Goal: Information Seeking & Learning: Find specific fact

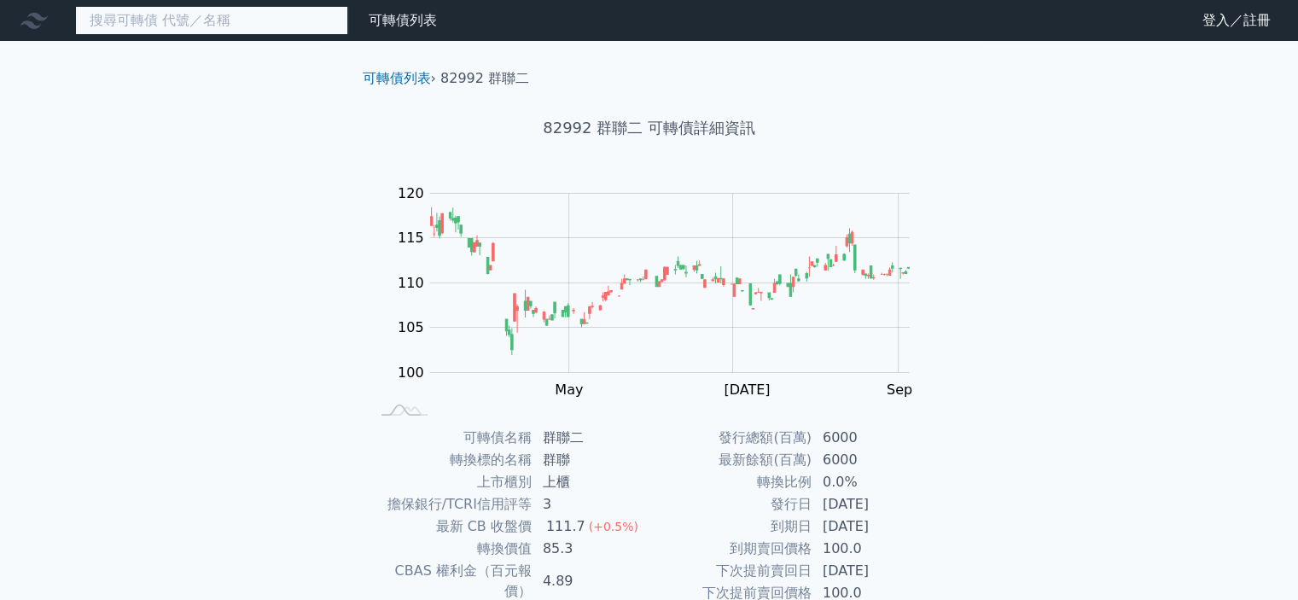
click at [157, 22] on input at bounding box center [211, 20] width 273 height 29
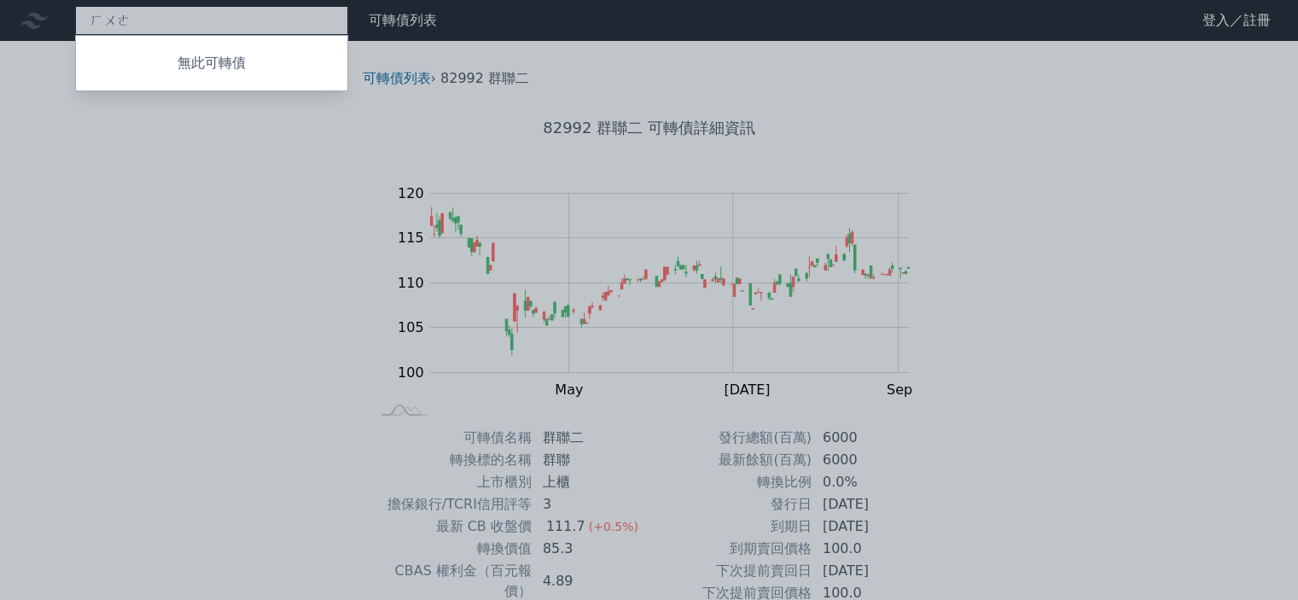
type input "ㄏㄨㄤ"
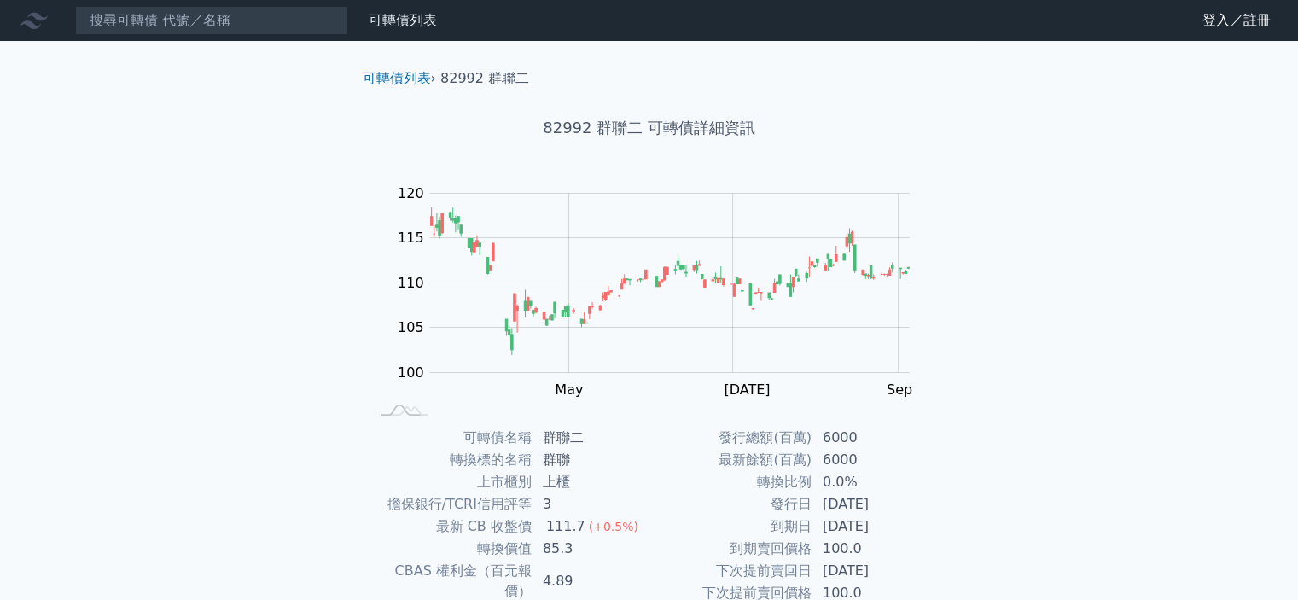
click at [264, 429] on div "可轉債列表 財務數據 可轉債列表 財務數據 登入／註冊 登入／註冊 可轉債列表 › 82992 群聯二 82992 群聯二 可轉債詳細資訊 Zoom Out …" at bounding box center [649, 405] width 1298 height 810
click at [168, 31] on input at bounding box center [211, 20] width 273 height 29
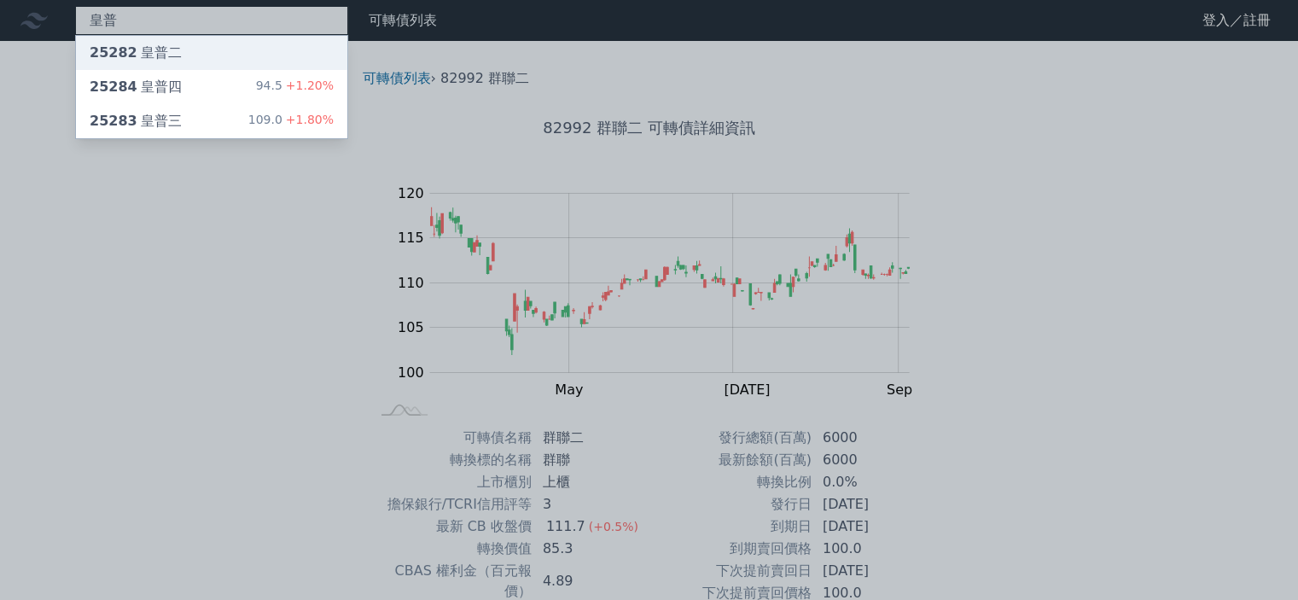
type input "皇普"
click at [170, 50] on div "25282 皇普二" at bounding box center [136, 53] width 92 height 20
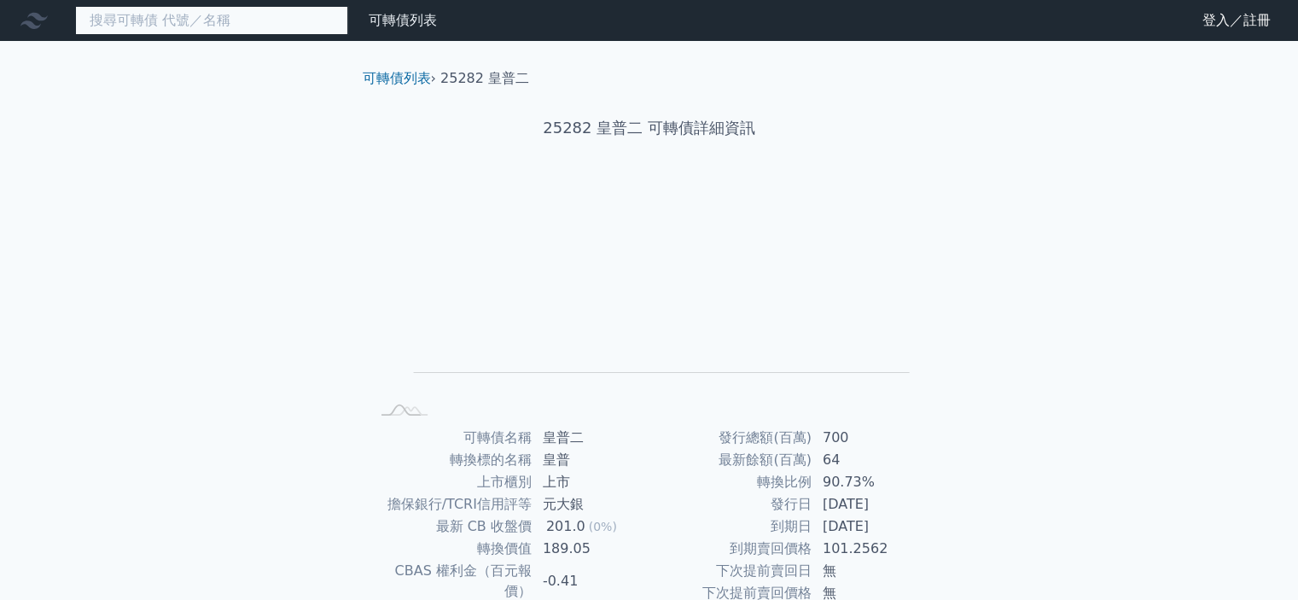
click at [205, 26] on input at bounding box center [211, 20] width 273 height 29
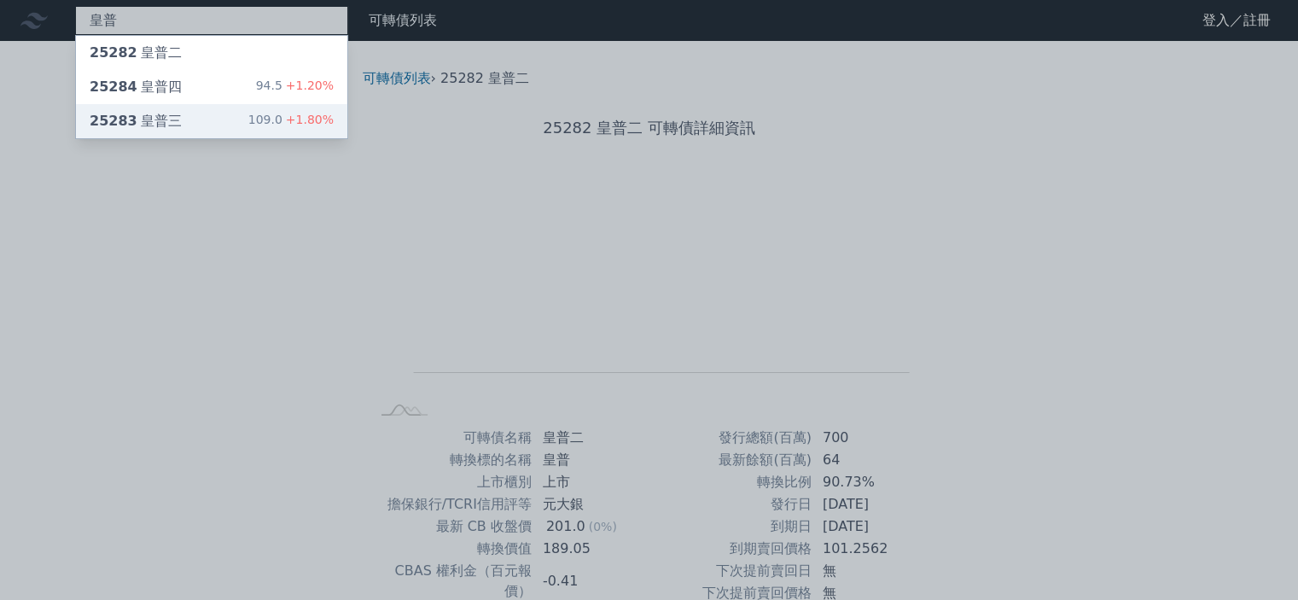
type input "皇普"
click at [165, 124] on div "25283 皇普三" at bounding box center [136, 121] width 92 height 20
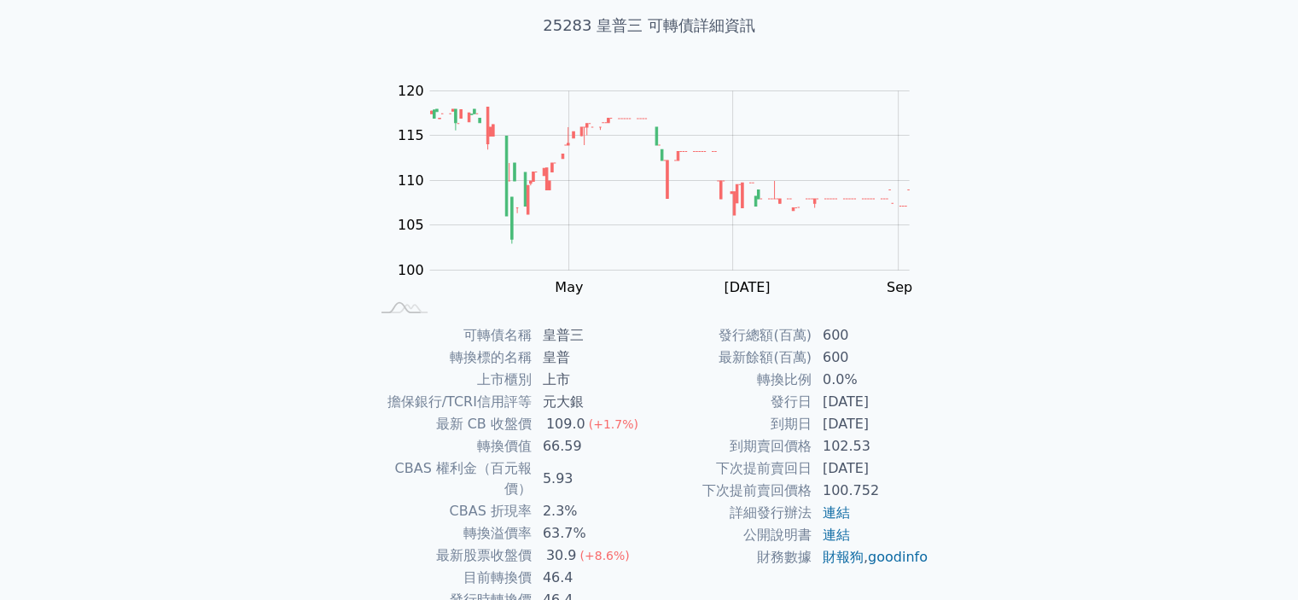
scroll to position [190, 0]
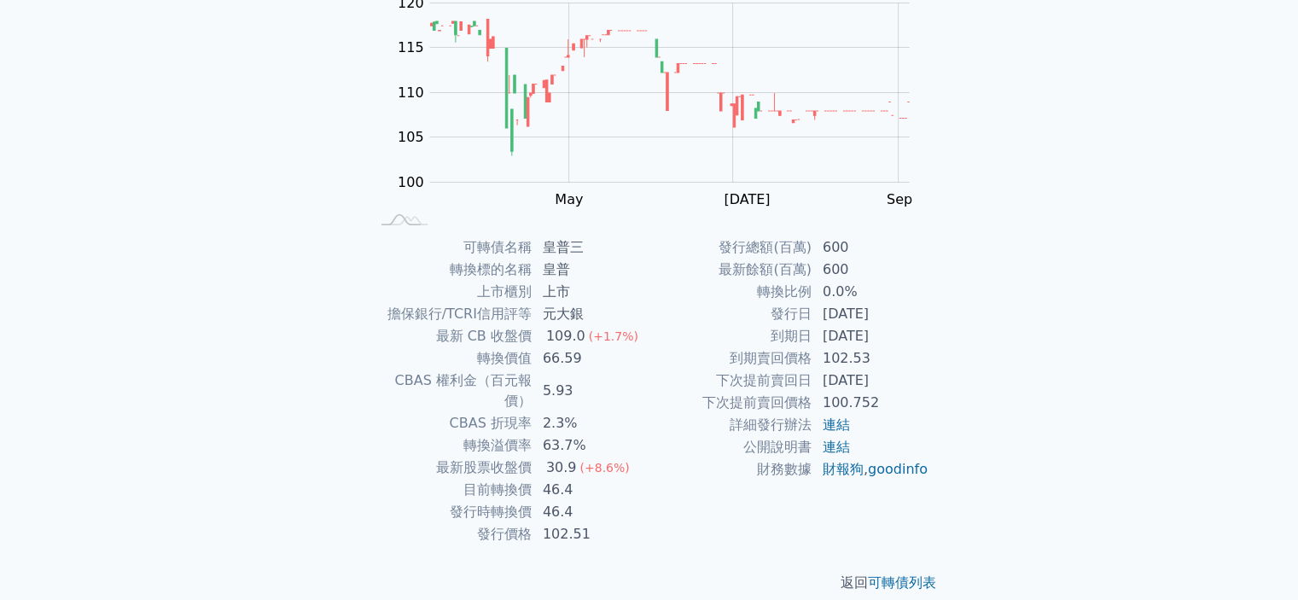
click at [598, 523] on td "102.51" at bounding box center [590, 534] width 117 height 22
